Goal: Task Accomplishment & Management: Complete application form

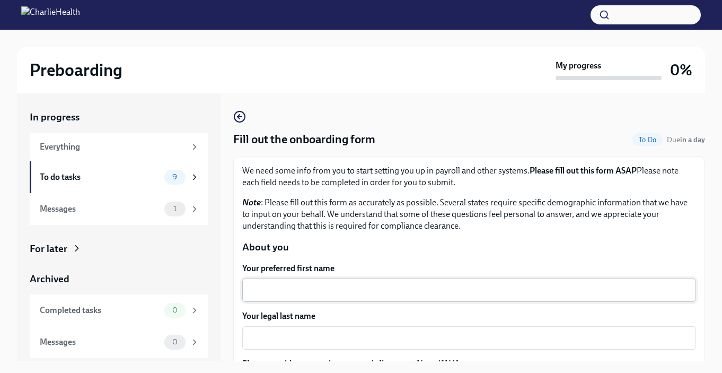
click at [333, 286] on textarea "Your preferred first name" at bounding box center [469, 290] width 441 height 13
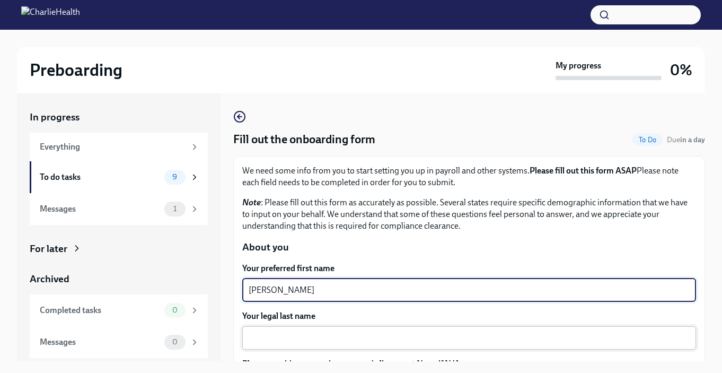
type textarea "[PERSON_NAME]"
click at [343, 331] on textarea "Your legal last name" at bounding box center [469, 337] width 441 height 13
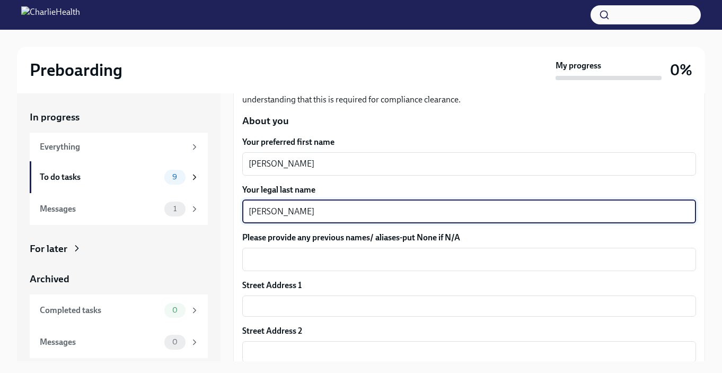
scroll to position [127, 0]
type textarea "[PERSON_NAME]"
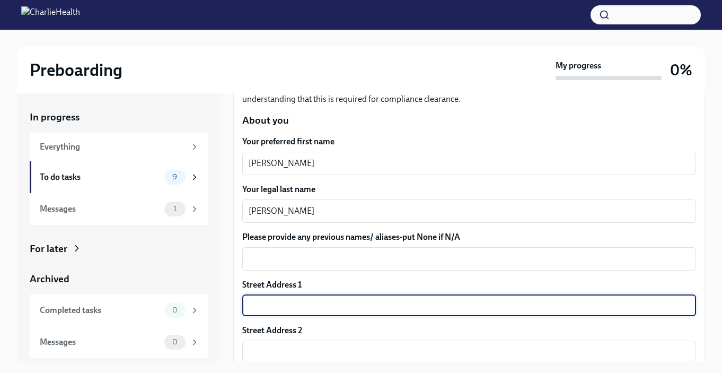
click at [354, 307] on input "text" at bounding box center [469, 305] width 454 height 21
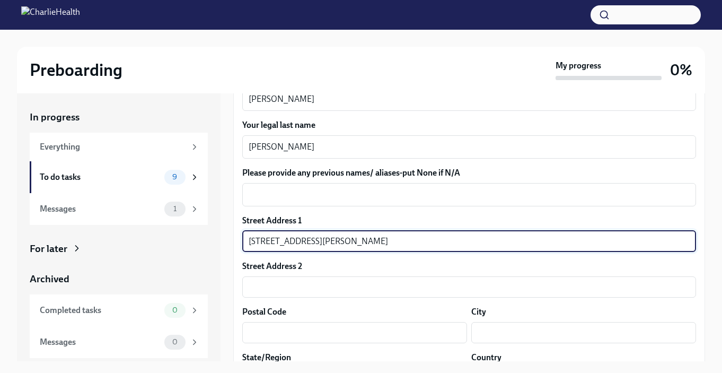
scroll to position [210, 0]
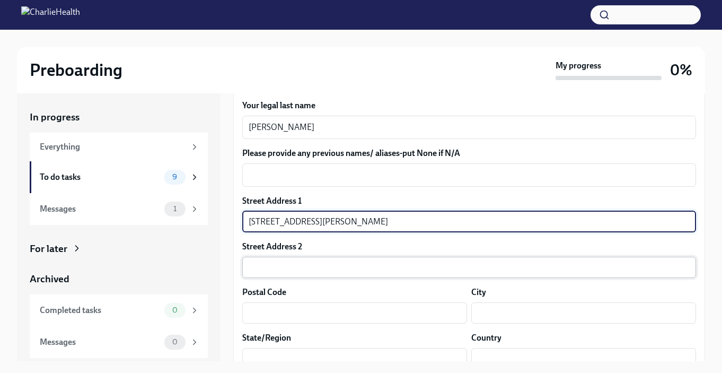
type input "[STREET_ADDRESS][PERSON_NAME]"
click at [389, 266] on input "text" at bounding box center [469, 267] width 454 height 21
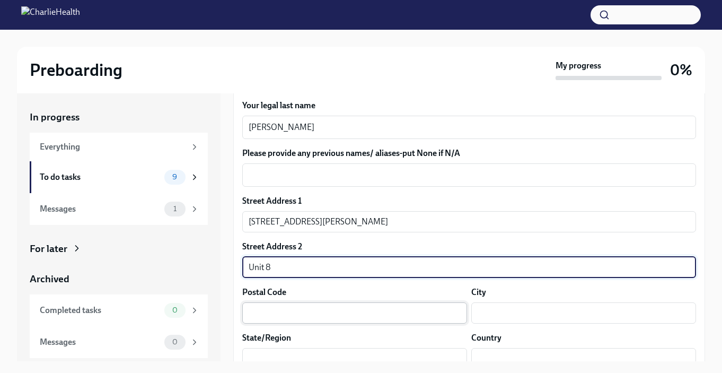
type input "Unit 8"
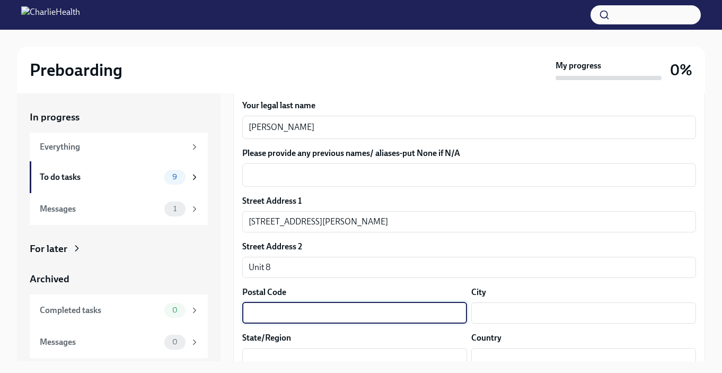
click at [412, 306] on input "text" at bounding box center [354, 312] width 225 height 21
type input "95646"
click at [544, 313] on input "text" at bounding box center [583, 312] width 225 height 21
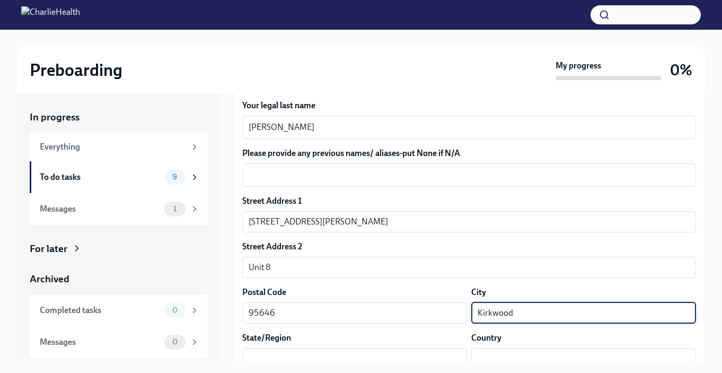
type input "Kirkwood"
click at [416, 363] on div "In progress Everything To do tasks 9 Messages 1 For later Archived Completed ta…" at bounding box center [361, 235] width 688 height 285
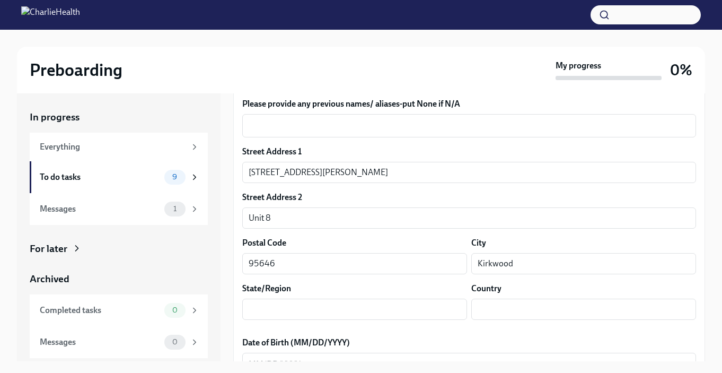
scroll to position [273, 0]
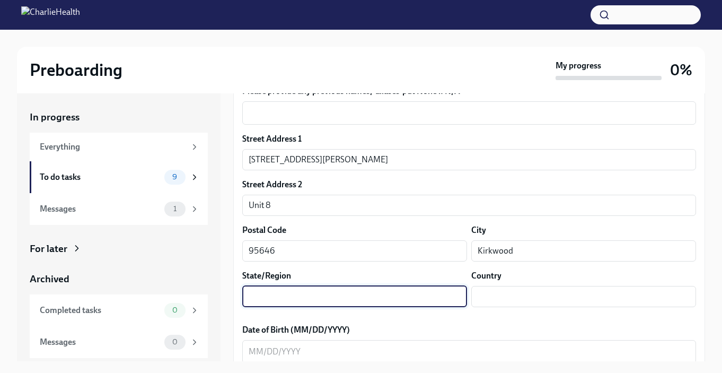
click at [350, 299] on input "text" at bounding box center [354, 296] width 225 height 21
type input "[US_STATE]"
click at [567, 300] on input "text" at bounding box center [583, 296] width 225 height 21
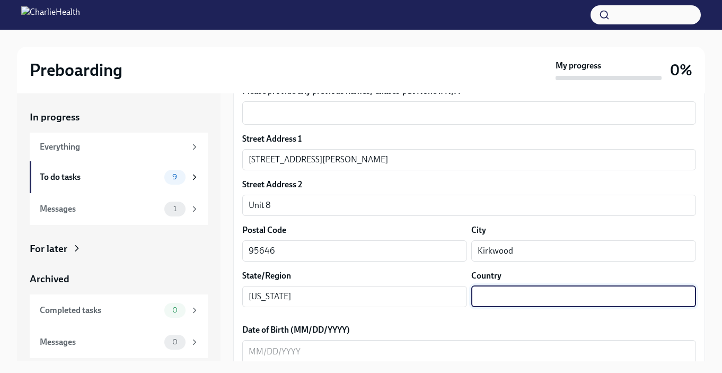
type input "US"
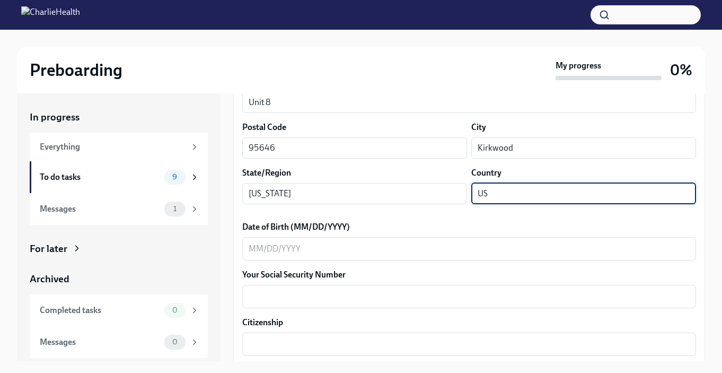
scroll to position [376, 0]
click at [364, 249] on textarea "Date of Birth (MM/DD/YYYY)" at bounding box center [469, 247] width 441 height 13
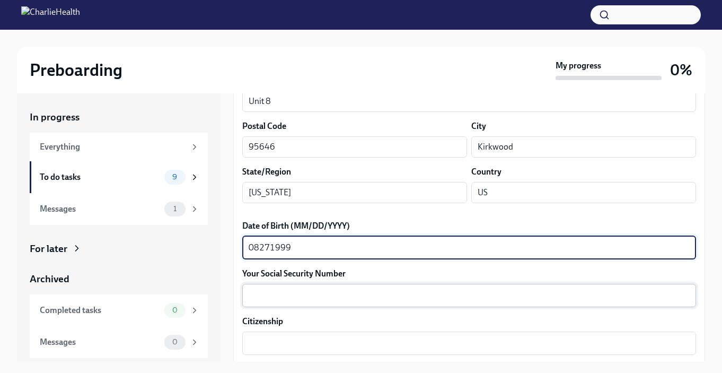
click at [375, 292] on textarea "Your Social Security Number" at bounding box center [469, 295] width 441 height 13
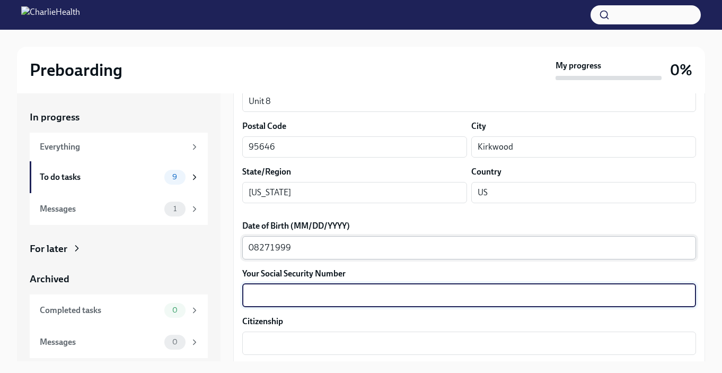
click at [260, 244] on textarea "08271999" at bounding box center [469, 247] width 441 height 13
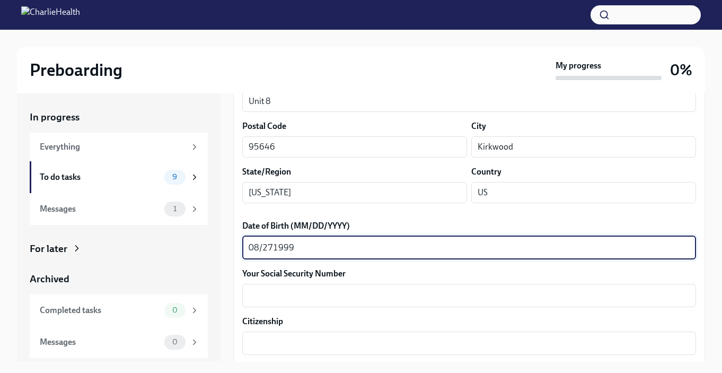
click at [273, 242] on textarea "08/271999" at bounding box center [469, 247] width 441 height 13
type textarea "[DATE]"
click at [271, 289] on textarea "Your Social Security Number" at bounding box center [469, 295] width 441 height 13
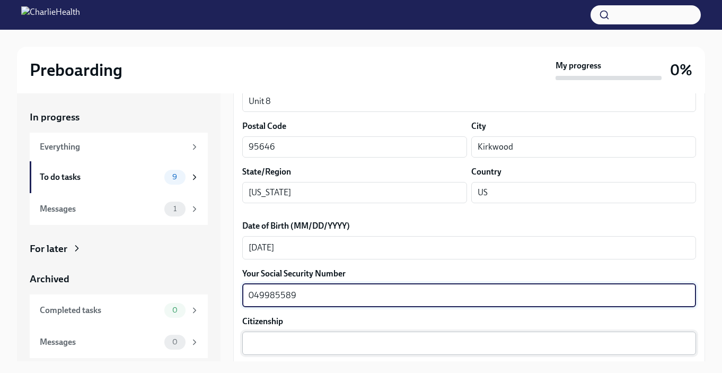
type textarea "049985589"
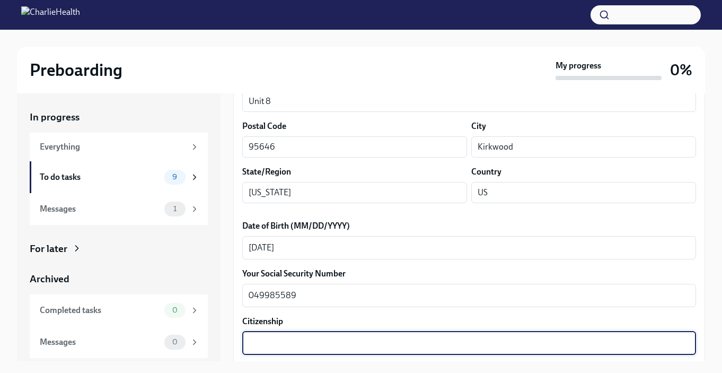
click at [301, 344] on textarea "Citizenship" at bounding box center [469, 343] width 441 height 13
type textarea "u"
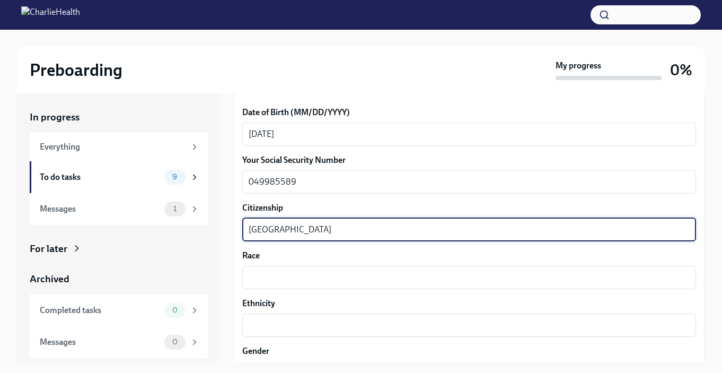
scroll to position [491, 0]
type textarea "[GEOGRAPHIC_DATA]"
click at [365, 277] on textarea "Race" at bounding box center [469, 275] width 441 height 13
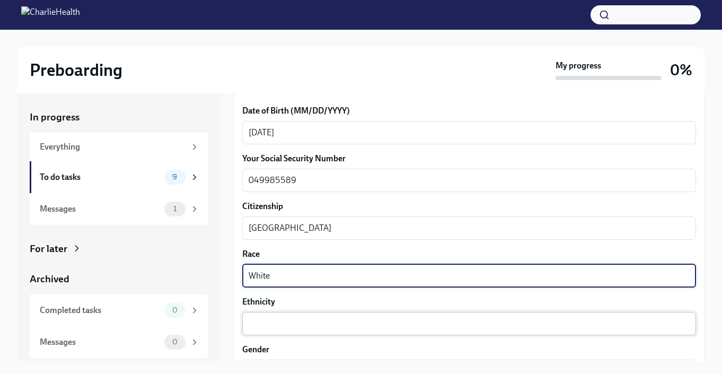
type textarea "White"
click at [361, 321] on textarea "Ethnicity" at bounding box center [469, 323] width 441 height 13
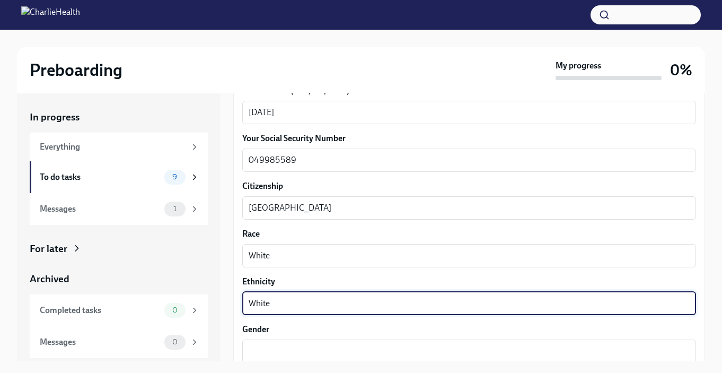
scroll to position [565, 0]
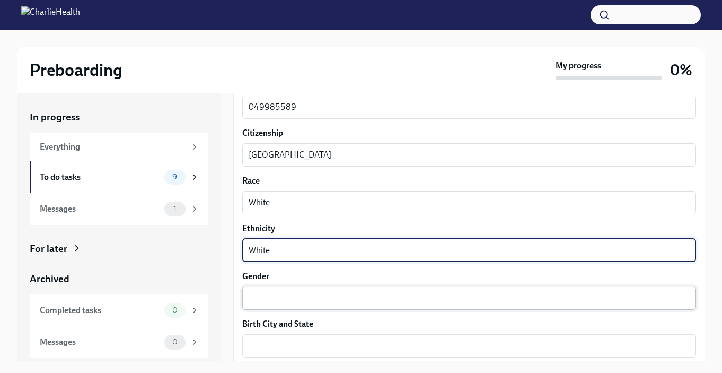
type textarea "White"
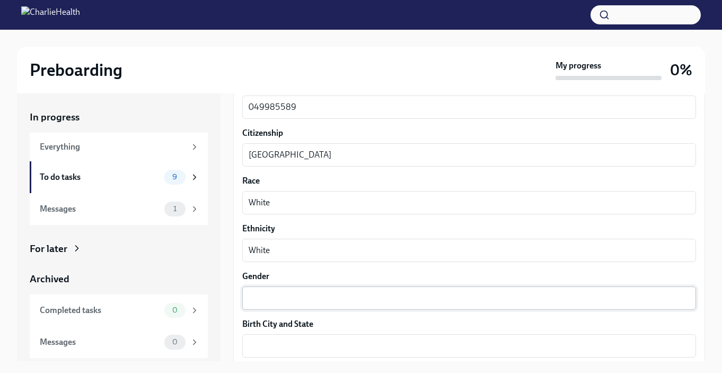
click at [339, 304] on div "x ​" at bounding box center [469, 297] width 454 height 23
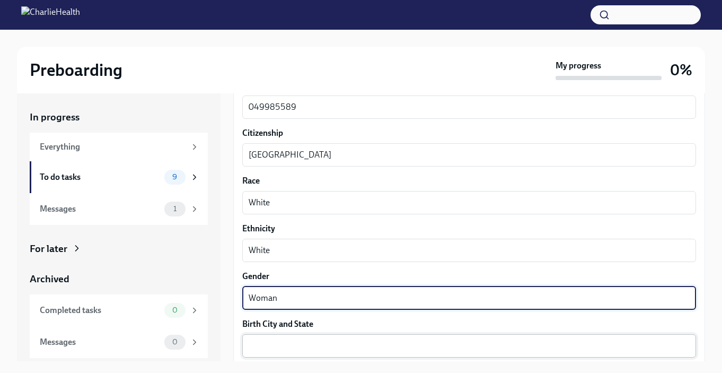
type textarea "Woman"
click at [346, 343] on textarea "Birth City and State" at bounding box center [469, 345] width 441 height 13
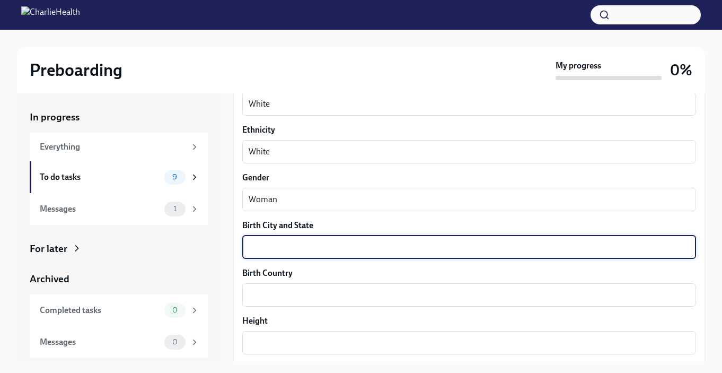
scroll to position [662, 0]
type textarea "[GEOGRAPHIC_DATA], [US_STATE]"
click at [354, 295] on textarea "Birth Country" at bounding box center [469, 295] width 441 height 13
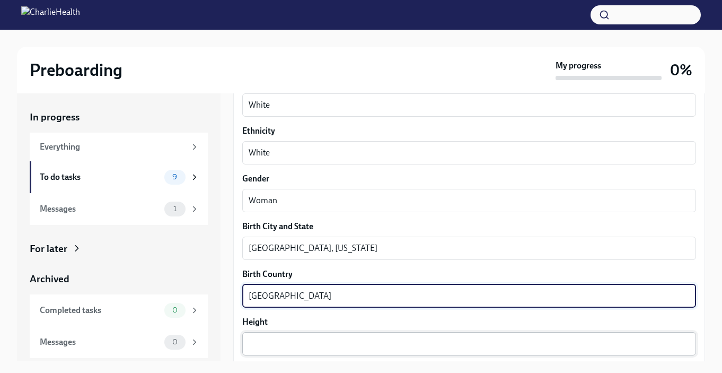
type textarea "[GEOGRAPHIC_DATA]"
click at [324, 346] on textarea "Height" at bounding box center [469, 343] width 441 height 13
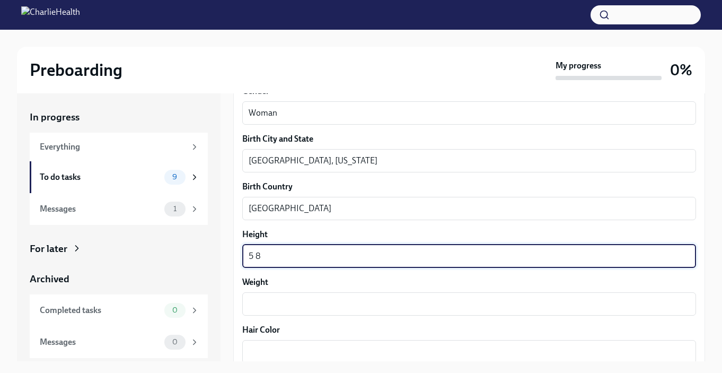
scroll to position [775, 0]
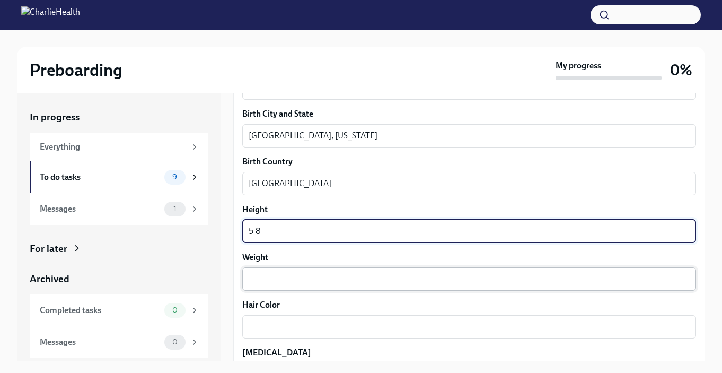
type textarea "5 8"
click at [274, 287] on div "x ​" at bounding box center [469, 278] width 454 height 23
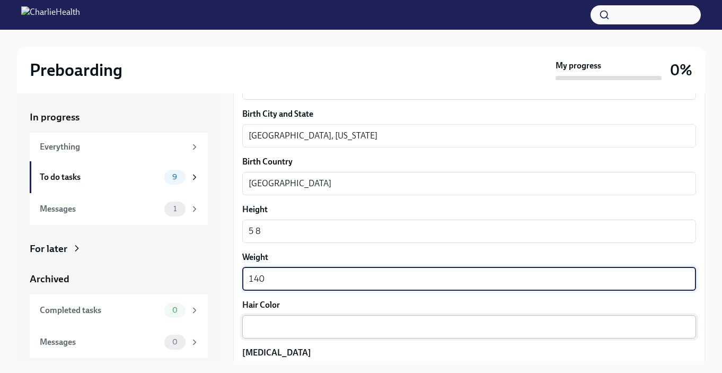
type textarea "140"
click at [322, 331] on textarea "Hair Color" at bounding box center [469, 326] width 441 height 13
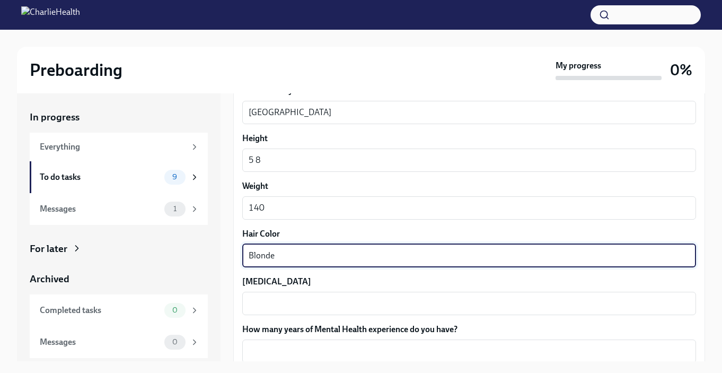
scroll to position [846, 0]
type textarea "Blonde"
click at [286, 306] on textarea "[MEDICAL_DATA]" at bounding box center [469, 303] width 441 height 13
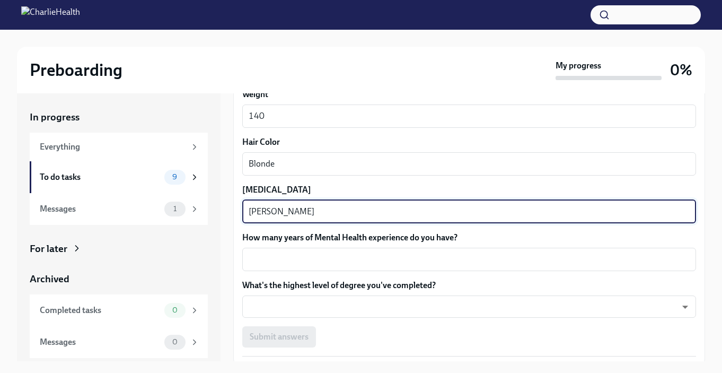
scroll to position [936, 0]
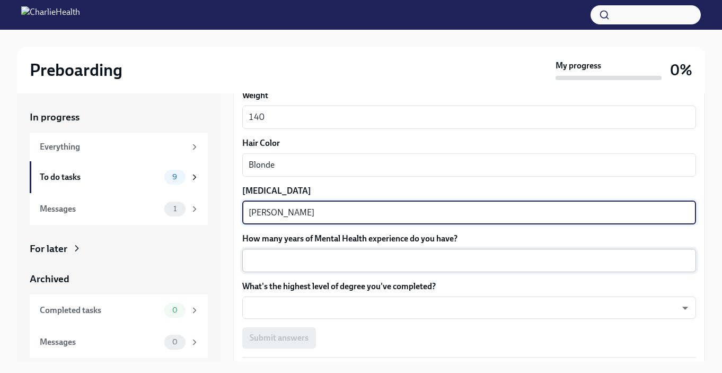
type textarea "[PERSON_NAME]"
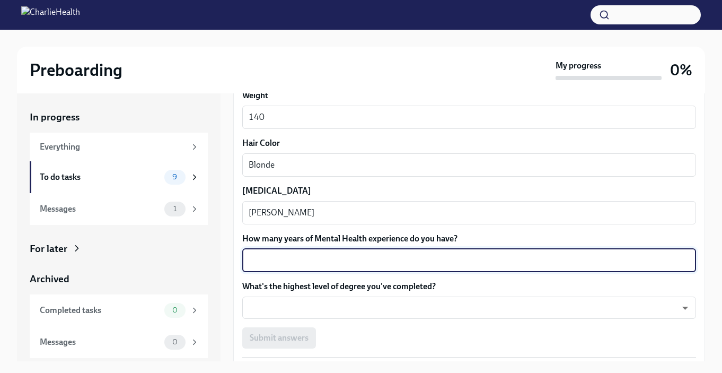
click at [326, 265] on textarea "How many years of Mental Health experience do you have?" at bounding box center [469, 260] width 441 height 13
type textarea "1"
click at [315, 302] on body "Preboarding My progress 0% In progress Everything To do tasks 9 Messages 1 For …" at bounding box center [361, 195] width 722 height 391
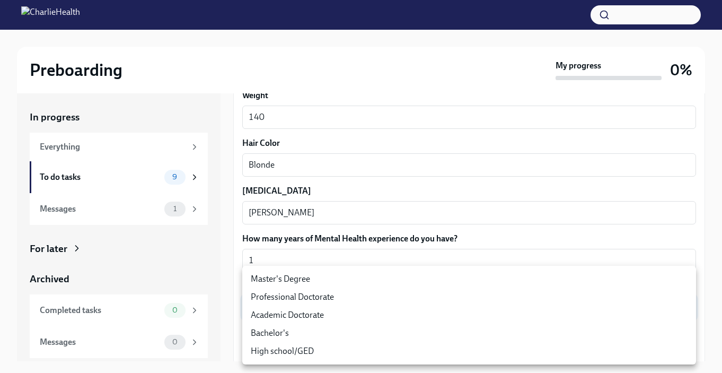
click at [312, 280] on li "Master's Degree" at bounding box center [469, 279] width 454 height 18
type input "2vBr-ghkD"
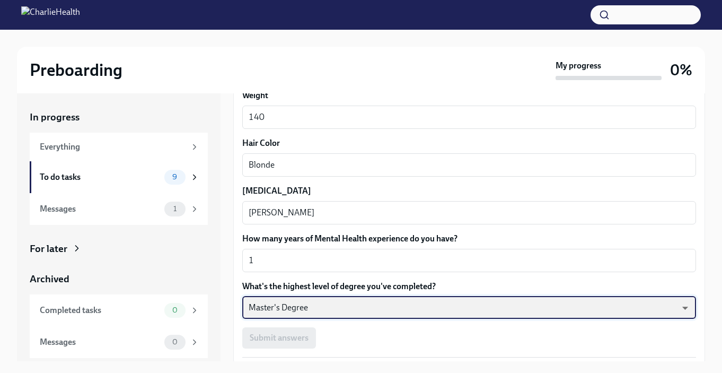
scroll to position [976, 0]
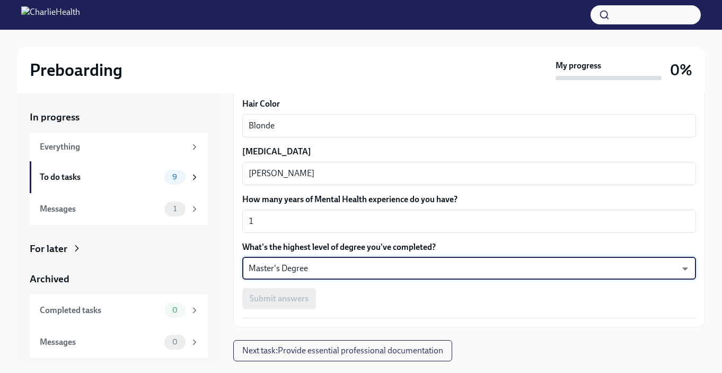
click at [290, 304] on div "Submit answers" at bounding box center [469, 298] width 454 height 21
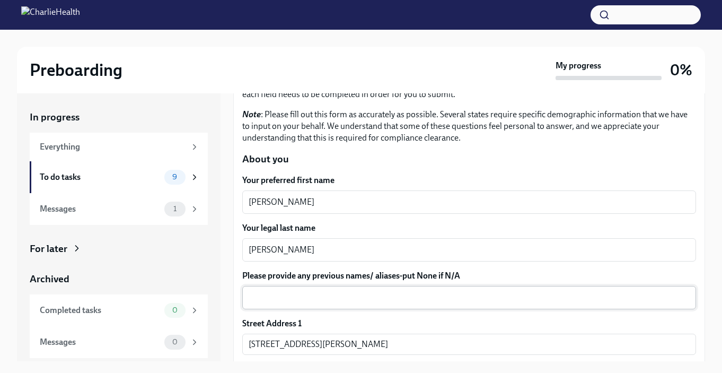
scroll to position [87, 0]
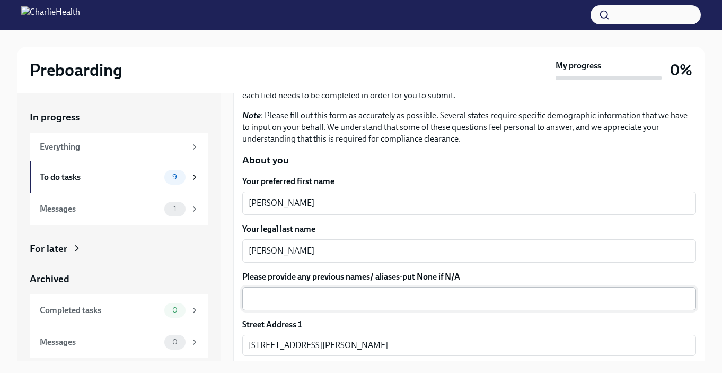
click at [387, 295] on textarea "Please provide any previous names/ aliases-put None if N/A" at bounding box center [469, 298] width 441 height 13
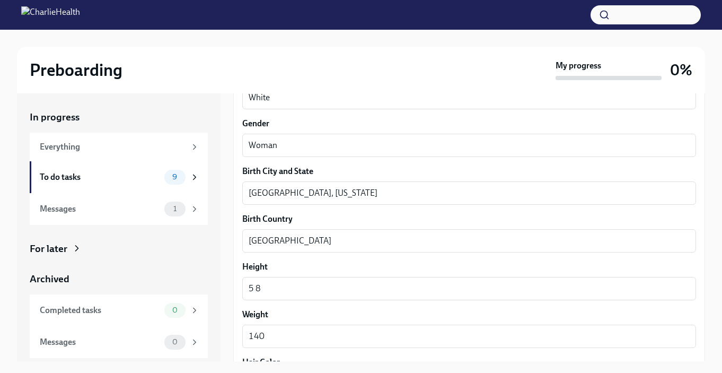
scroll to position [976, 0]
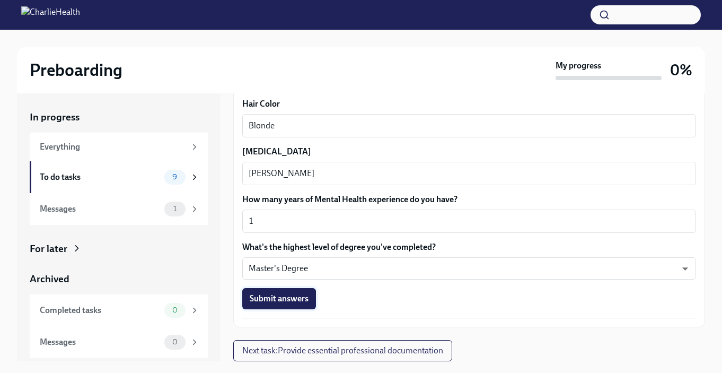
type textarea "n/a"
click at [261, 301] on span "Submit answers" at bounding box center [279, 298] width 59 height 11
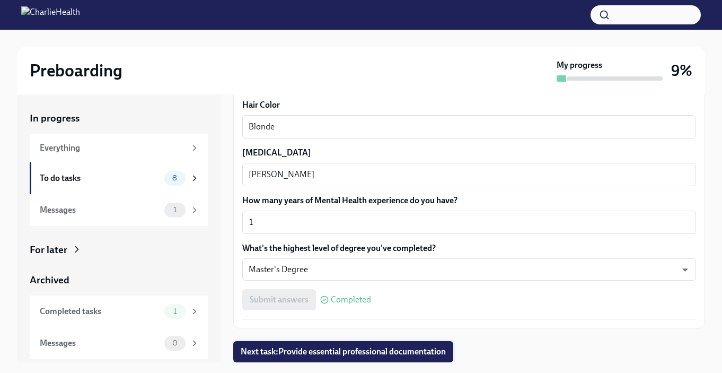
click at [357, 351] on span "Next task : Provide essential professional documentation" at bounding box center [343, 351] width 205 height 11
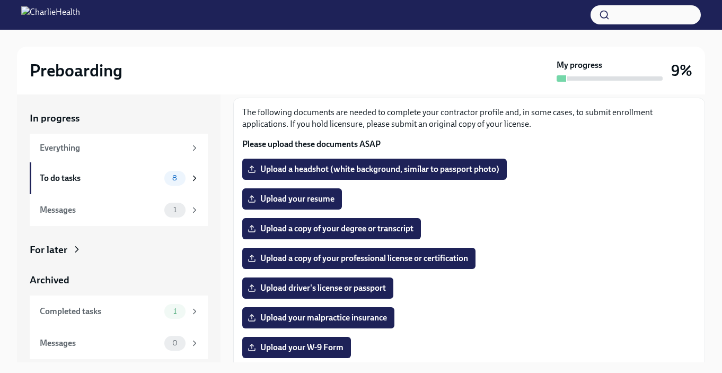
scroll to position [56, 0]
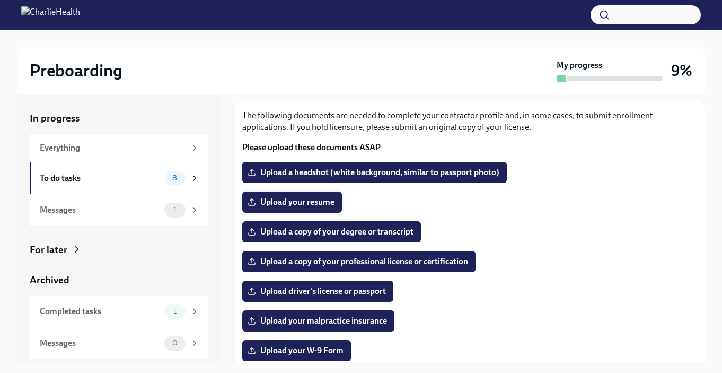
click at [295, 198] on span "Upload your resume" at bounding box center [292, 202] width 85 height 11
click at [0, 0] on input "Upload your resume" at bounding box center [0, 0] width 0 height 0
click at [384, 228] on span "Upload a copy of your degree or transcript" at bounding box center [332, 231] width 164 height 11
click at [0, 0] on input "Upload a copy of your degree or transcript" at bounding box center [0, 0] width 0 height 0
click at [304, 230] on span "Upload a copy of your degree or transcript" at bounding box center [332, 231] width 164 height 11
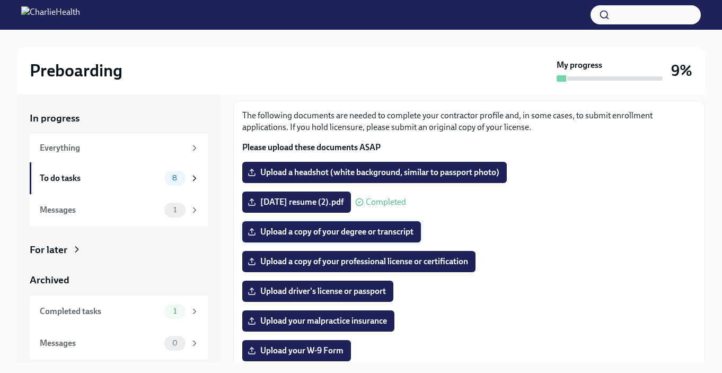
click at [0, 0] on input "Upload a copy of your degree or transcript" at bounding box center [0, 0] width 0 height 0
click at [357, 265] on span "Upload a copy of your professional license or certification" at bounding box center [359, 261] width 218 height 11
click at [0, 0] on input "Upload a copy of your professional license or certification" at bounding box center [0, 0] width 0 height 0
click at [354, 259] on span "Upload a copy of your professional license or certification" at bounding box center [359, 261] width 218 height 11
click at [0, 0] on input "Upload a copy of your professional license or certification" at bounding box center [0, 0] width 0 height 0
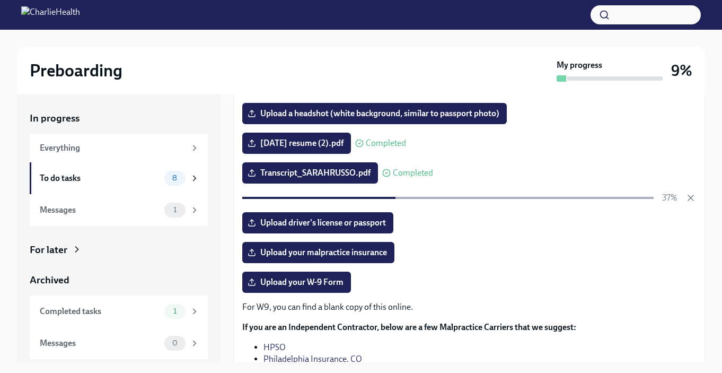
scroll to position [128, 0]
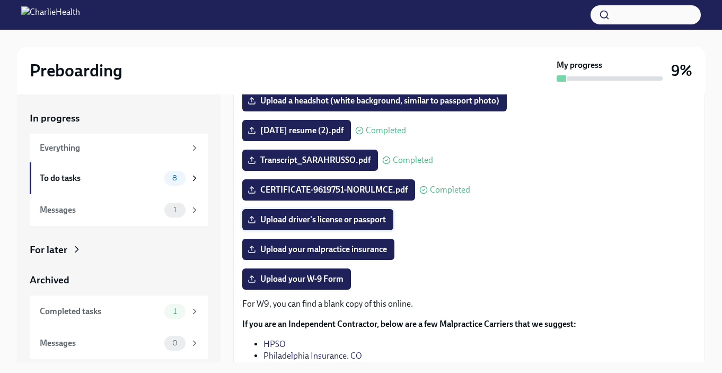
click at [361, 222] on span "Upload driver's license or passport" at bounding box center [318, 219] width 136 height 11
click at [0, 0] on input "Upload driver's license or passport" at bounding box center [0, 0] width 0 height 0
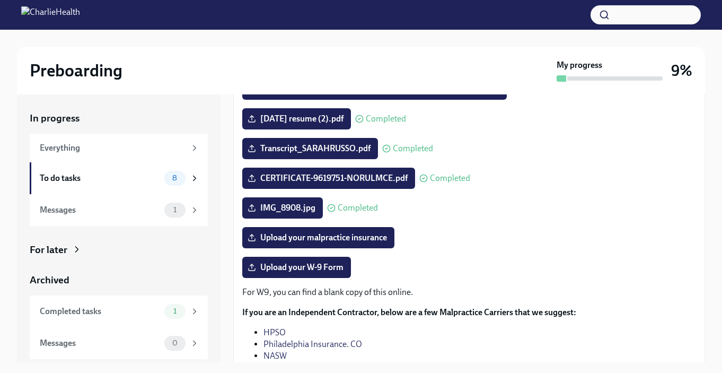
scroll to position [148, 0]
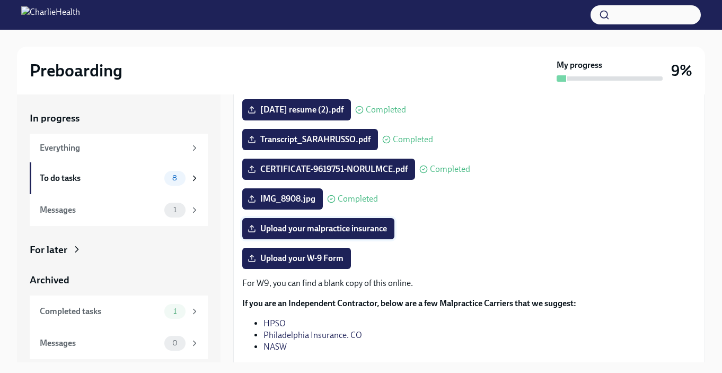
click at [364, 229] on span "Upload your malpractice insurance" at bounding box center [318, 228] width 137 height 11
click at [0, 0] on input "Upload your malpractice insurance" at bounding box center [0, 0] width 0 height 0
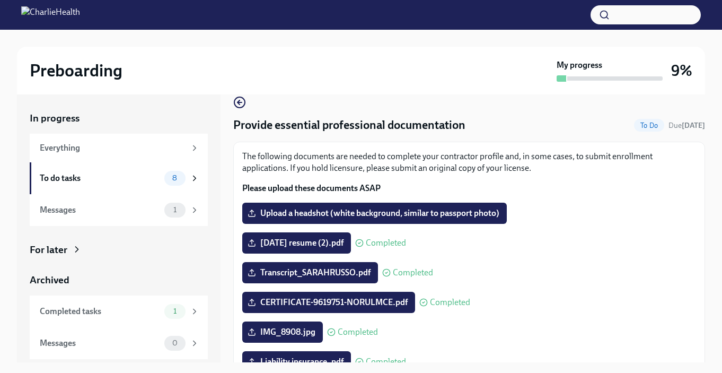
scroll to position [16, 0]
click at [404, 208] on span "Upload a headshot (white background, similar to passport photo)" at bounding box center [375, 212] width 250 height 11
click at [0, 0] on input "Upload a headshot (white background, similar to passport photo)" at bounding box center [0, 0] width 0 height 0
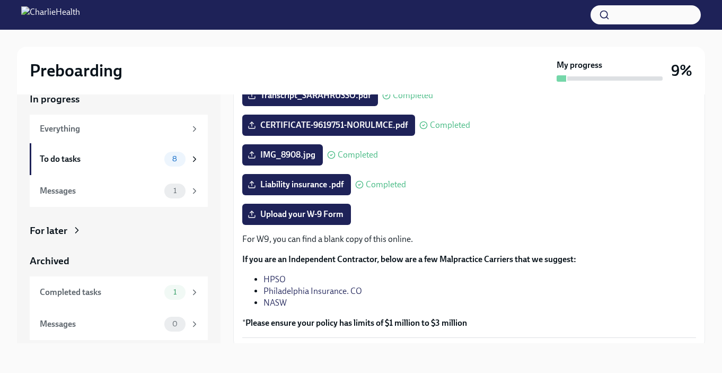
scroll to position [211, 0]
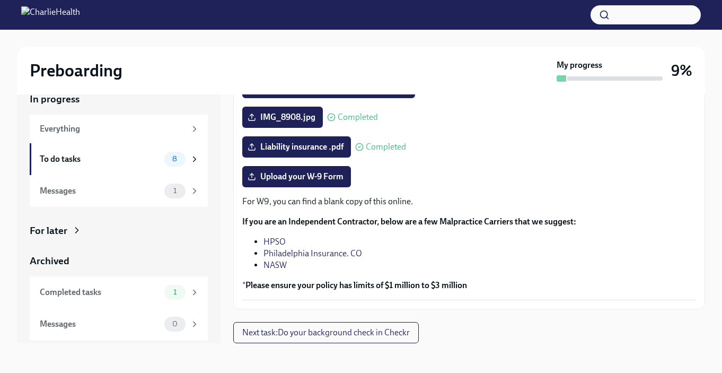
click at [381, 200] on p "For W9, you can find a blank copy of this online." at bounding box center [469, 202] width 454 height 12
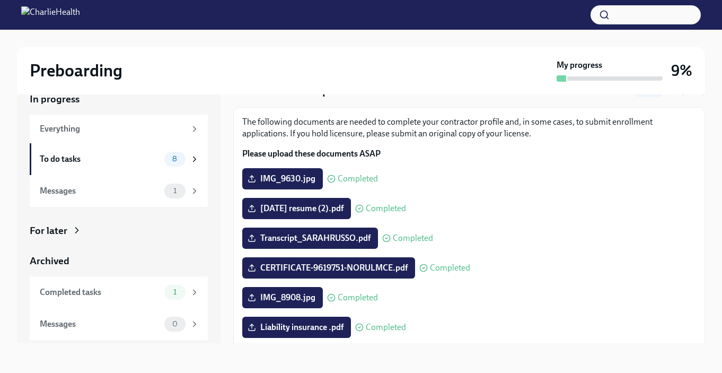
scroll to position [192, 0]
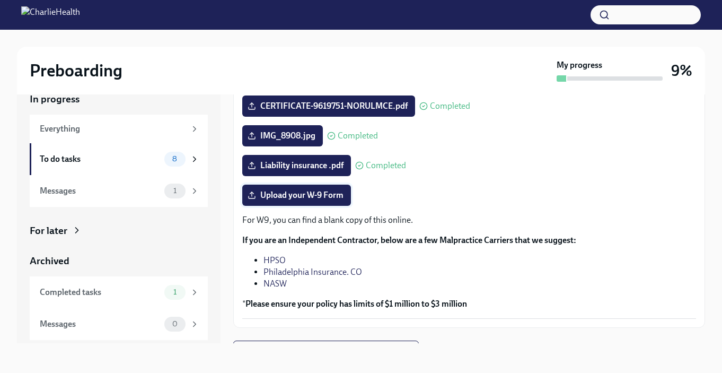
click at [297, 199] on span "Upload your W-9 Form" at bounding box center [297, 195] width 94 height 11
click at [0, 0] on input "Upload your W-9 Form" at bounding box center [0, 0] width 0 height 0
click at [295, 201] on label "Upload your W-9 Form" at bounding box center [296, 195] width 109 height 21
click at [0, 0] on input "Upload your W-9 Form" at bounding box center [0, 0] width 0 height 0
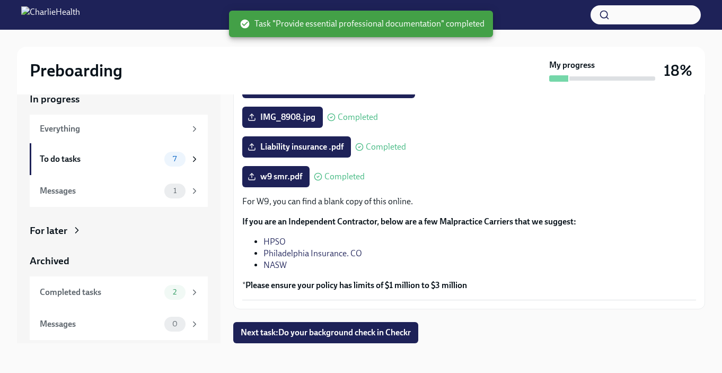
scroll to position [210, 0]
click at [368, 326] on button "Next task : Do your background check in Checkr" at bounding box center [325, 332] width 185 height 21
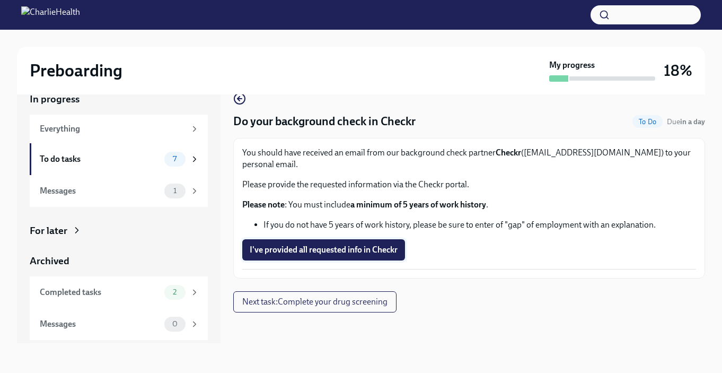
click at [383, 244] on span "I've provided all requested info in Checkr" at bounding box center [324, 249] width 148 height 11
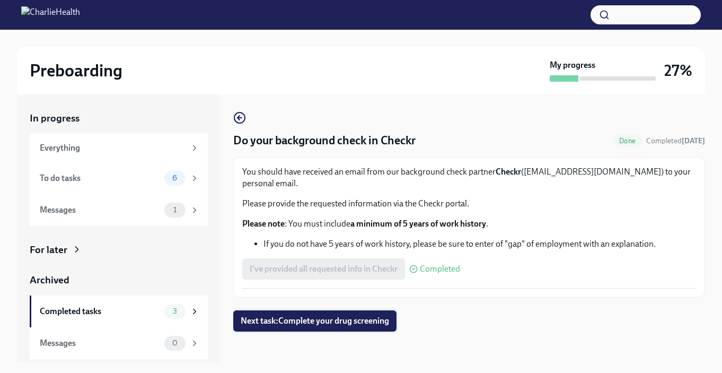
click at [357, 310] on button "Next task : Complete your drug screening" at bounding box center [314, 320] width 163 height 21
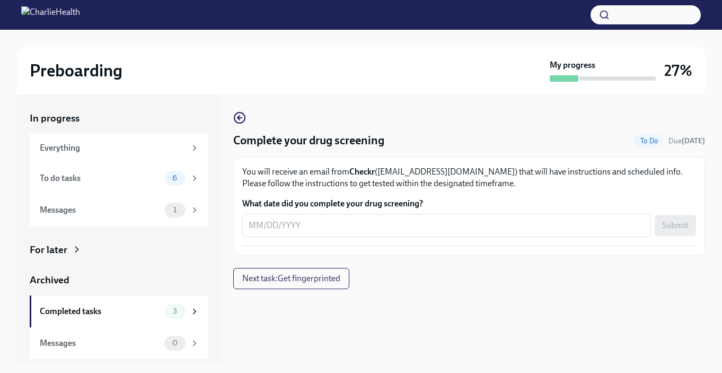
scroll to position [19, 0]
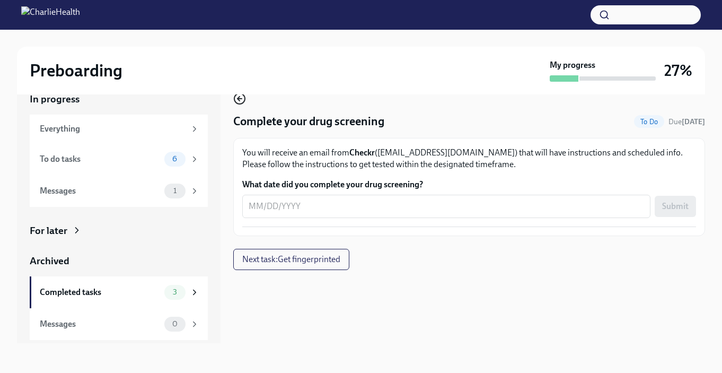
click at [241, 98] on icon "button" at bounding box center [239, 98] width 13 height 13
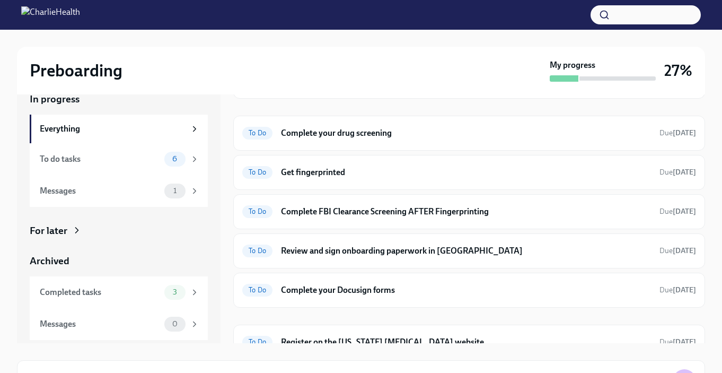
scroll to position [96, 0]
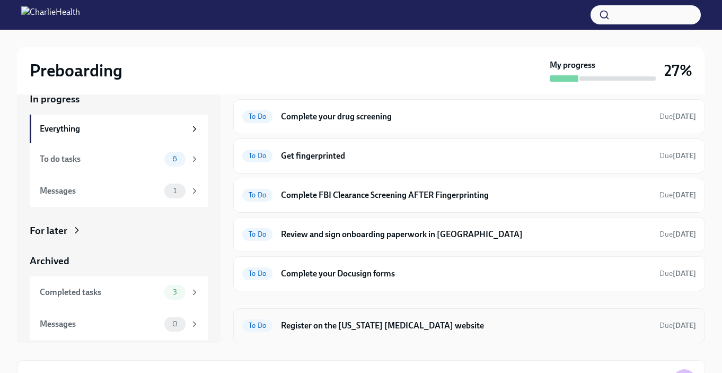
click at [338, 327] on h6 "Register on the [US_STATE] [MEDICAL_DATA] website" at bounding box center [466, 326] width 370 height 12
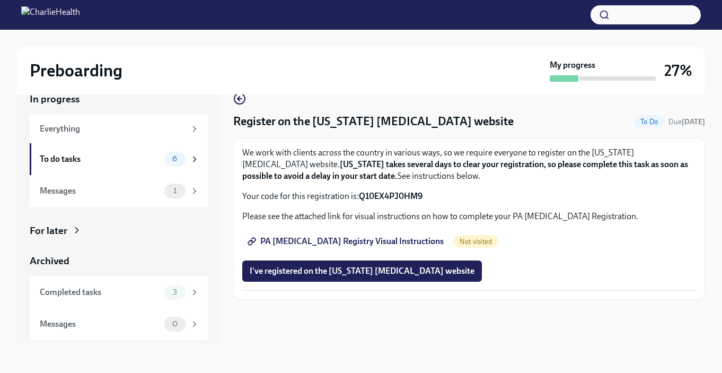
click at [366, 238] on span "PA [MEDICAL_DATA] Registry Visual Instructions" at bounding box center [347, 241] width 194 height 11
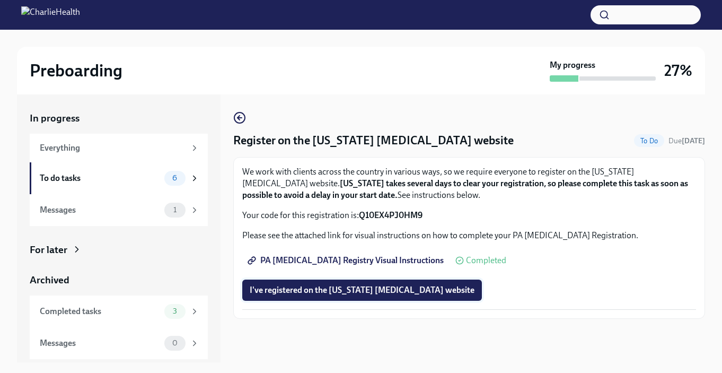
click at [384, 292] on span "I've registered on the [US_STATE] [MEDICAL_DATA] website" at bounding box center [362, 290] width 225 height 11
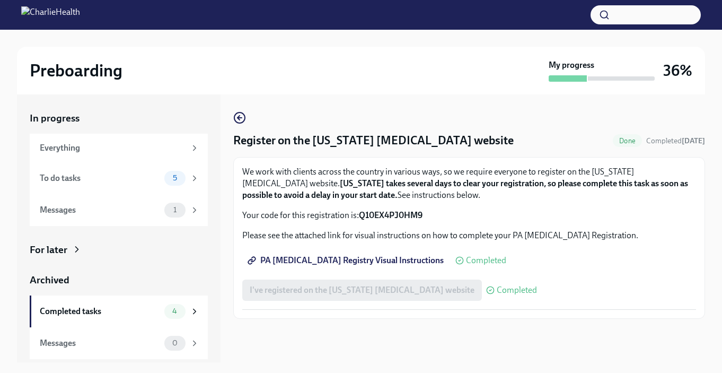
scroll to position [19, 0]
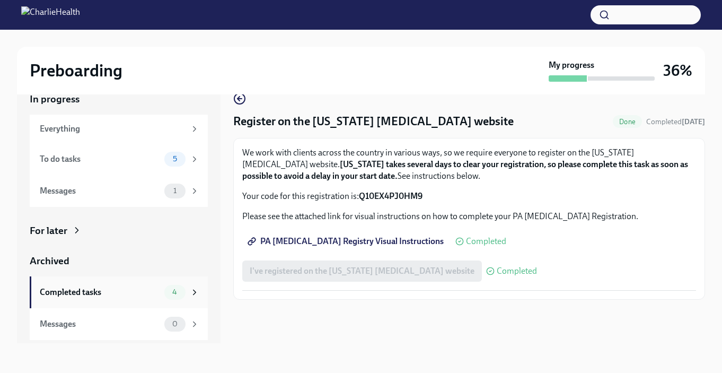
click at [130, 295] on div "Completed tasks" at bounding box center [100, 292] width 120 height 12
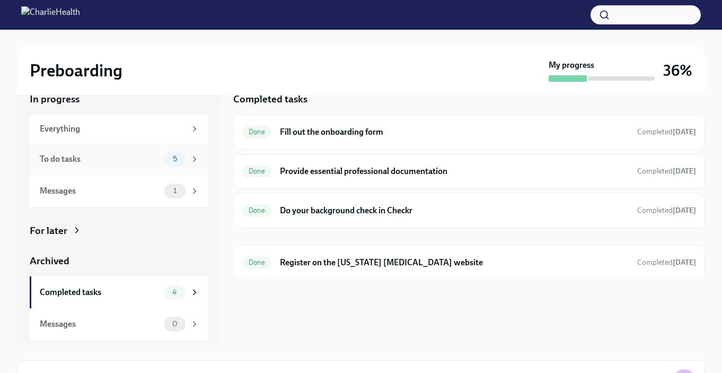
click at [149, 159] on div "To do tasks" at bounding box center [100, 159] width 120 height 12
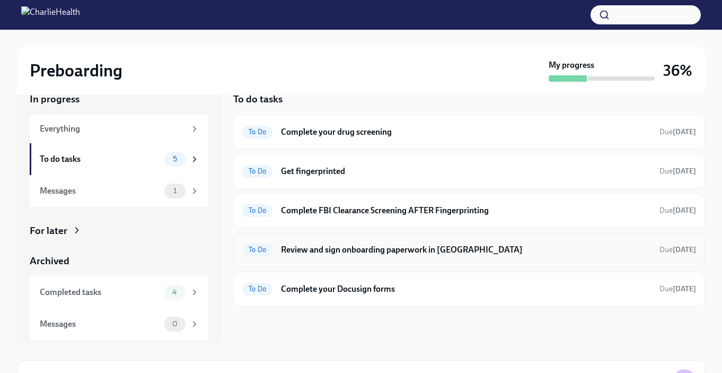
click at [379, 249] on h6 "Review and sign onboarding paperwork in [GEOGRAPHIC_DATA]" at bounding box center [466, 250] width 370 height 12
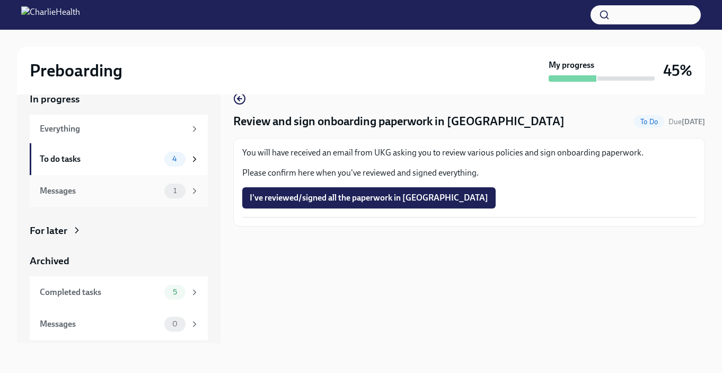
click at [162, 194] on div "Messages 1" at bounding box center [120, 190] width 160 height 15
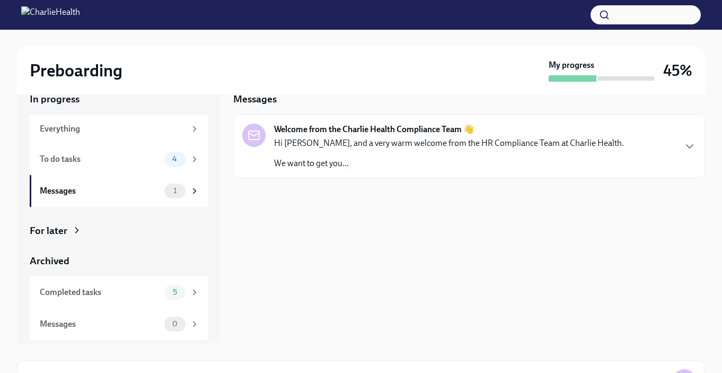
click at [405, 154] on div "Hi [PERSON_NAME], and a very warm welcome from the HR Compliance Team at Charli…" at bounding box center [449, 153] width 350 height 32
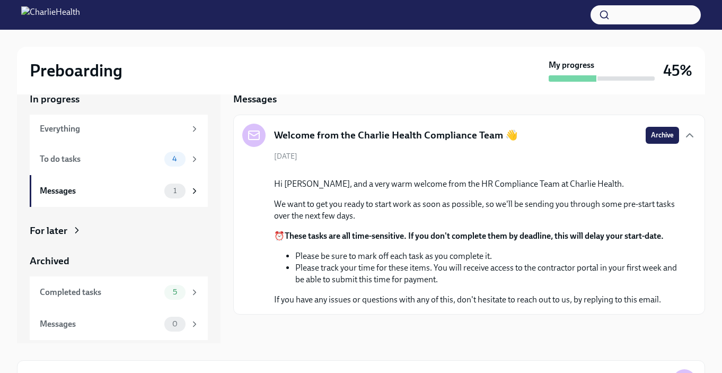
scroll to position [87, 0]
click at [140, 295] on div "Completed tasks" at bounding box center [100, 292] width 120 height 12
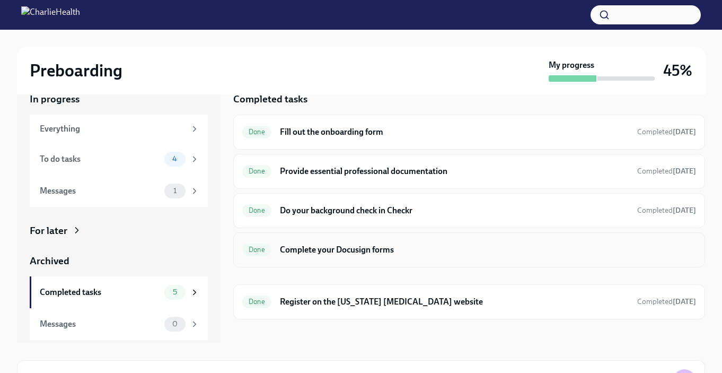
click at [293, 257] on div "Done Complete your Docusign forms" at bounding box center [469, 249] width 454 height 17
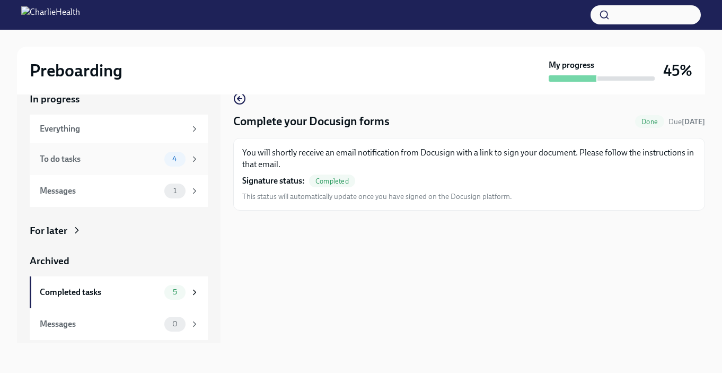
click at [157, 165] on div "To do tasks 4" at bounding box center [120, 159] width 160 height 15
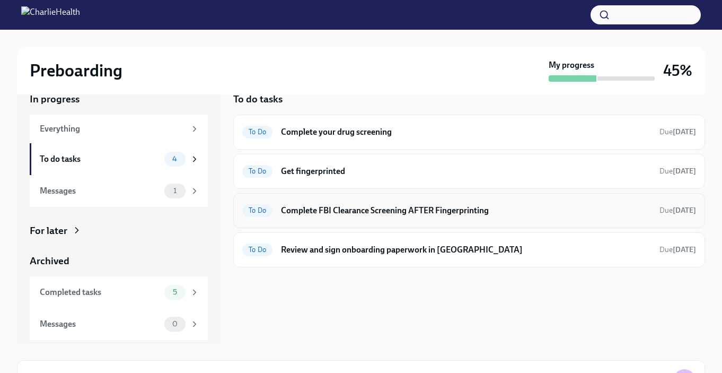
click at [252, 208] on span "To Do" at bounding box center [257, 210] width 30 height 8
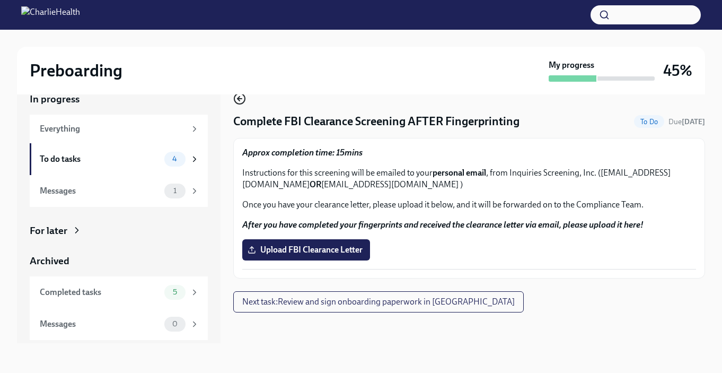
click at [241, 101] on icon "button" at bounding box center [239, 98] width 13 height 13
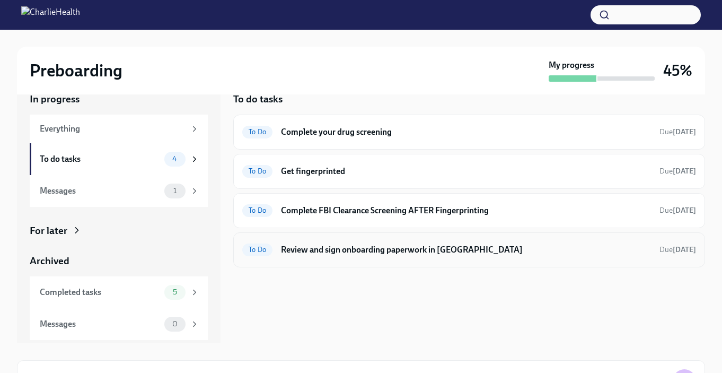
click at [266, 251] on span "To Do" at bounding box center [257, 249] width 30 height 8
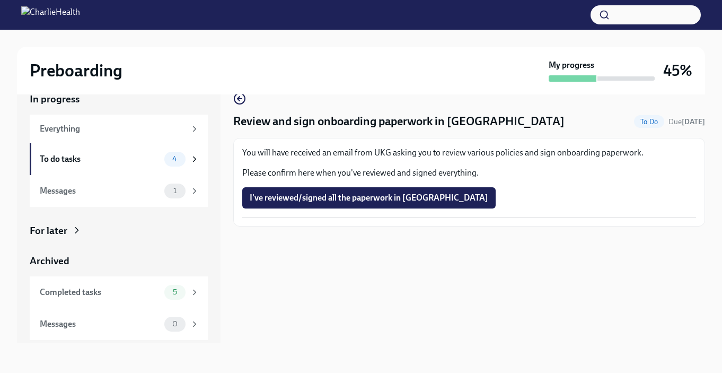
click at [369, 154] on p "You will have received an email from UKG asking you to review various policies …" at bounding box center [469, 153] width 454 height 12
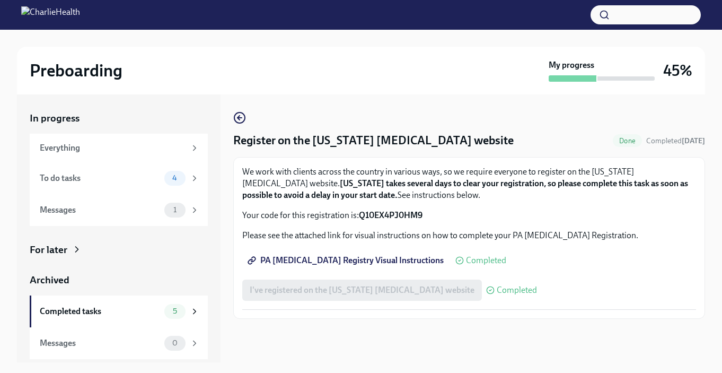
scroll to position [19, 0]
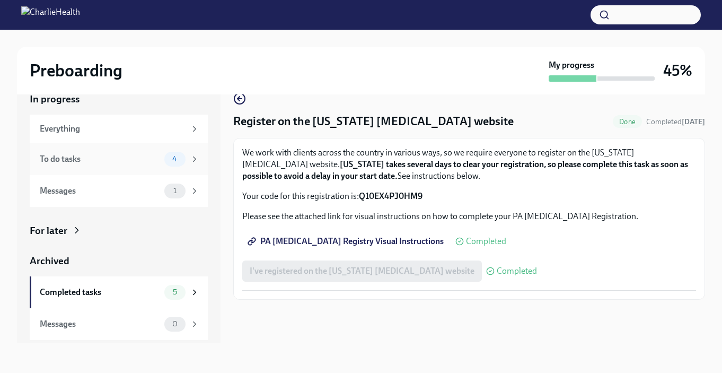
click at [156, 155] on div "To do tasks" at bounding box center [100, 159] width 120 height 12
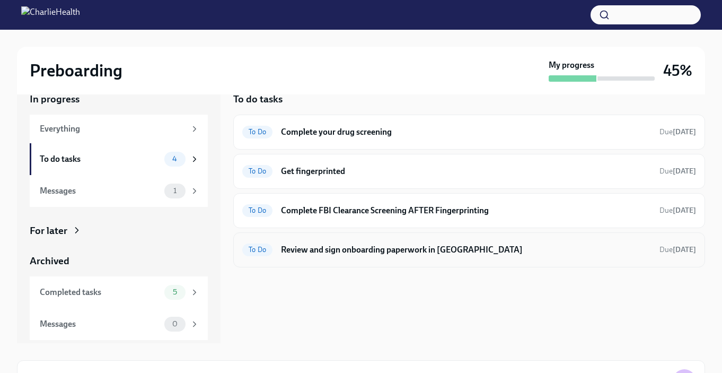
click at [362, 254] on h6 "Review and sign onboarding paperwork in [GEOGRAPHIC_DATA]" at bounding box center [466, 250] width 370 height 12
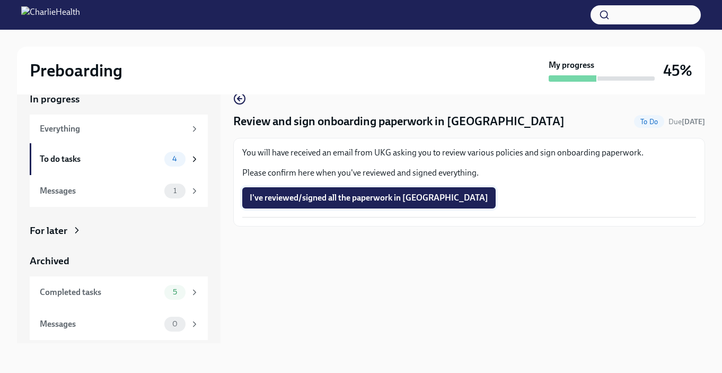
click at [329, 203] on button "I've reviewed/signed all the paperwork in [GEOGRAPHIC_DATA]" at bounding box center [368, 197] width 253 height 21
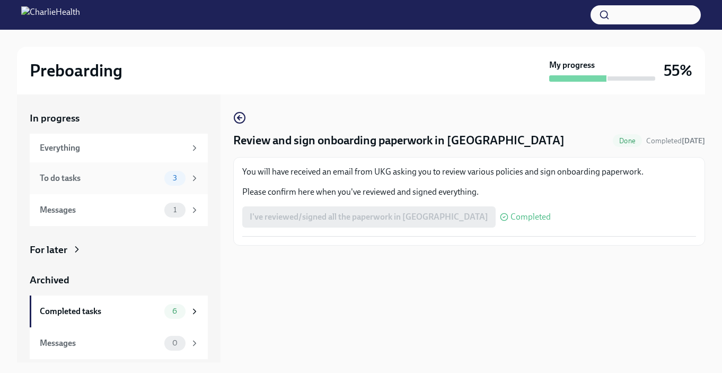
click at [121, 172] on div "To do tasks" at bounding box center [100, 178] width 120 height 12
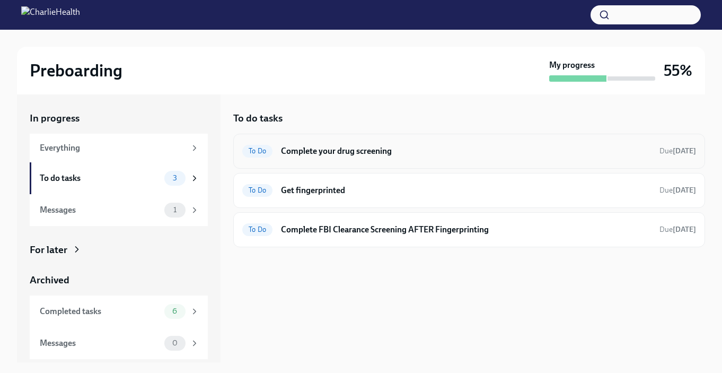
click at [253, 149] on span "To Do" at bounding box center [257, 151] width 30 height 8
